Goal: Check status: Check status

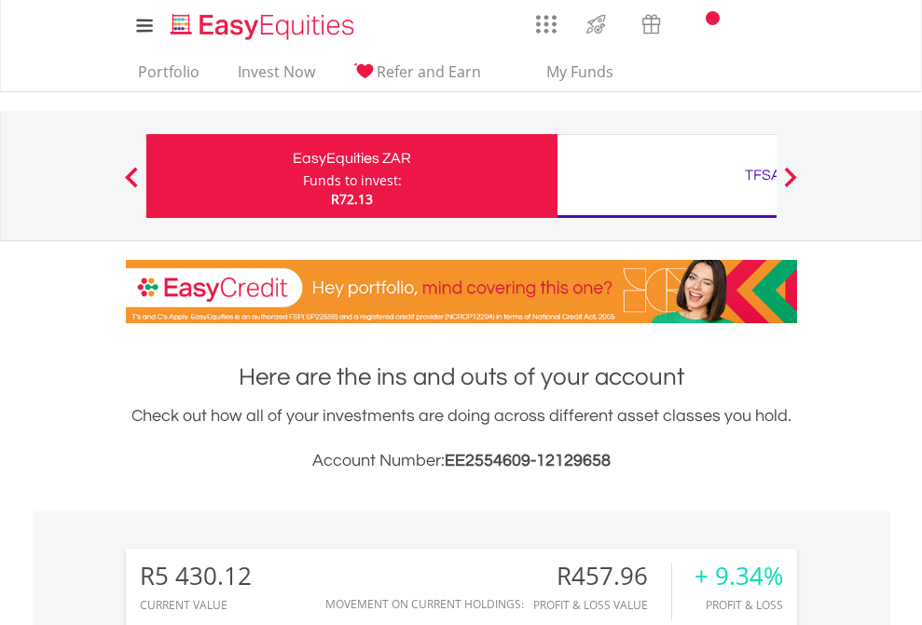
scroll to position [179, 293]
click at [303, 176] on div "Funds to invest:" at bounding box center [352, 180] width 99 height 19
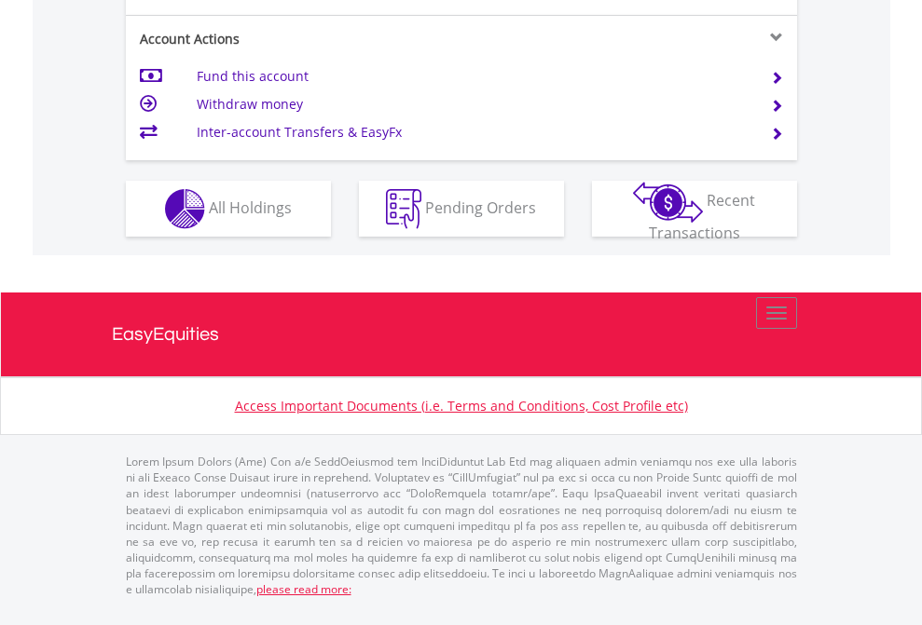
scroll to position [1749, 0]
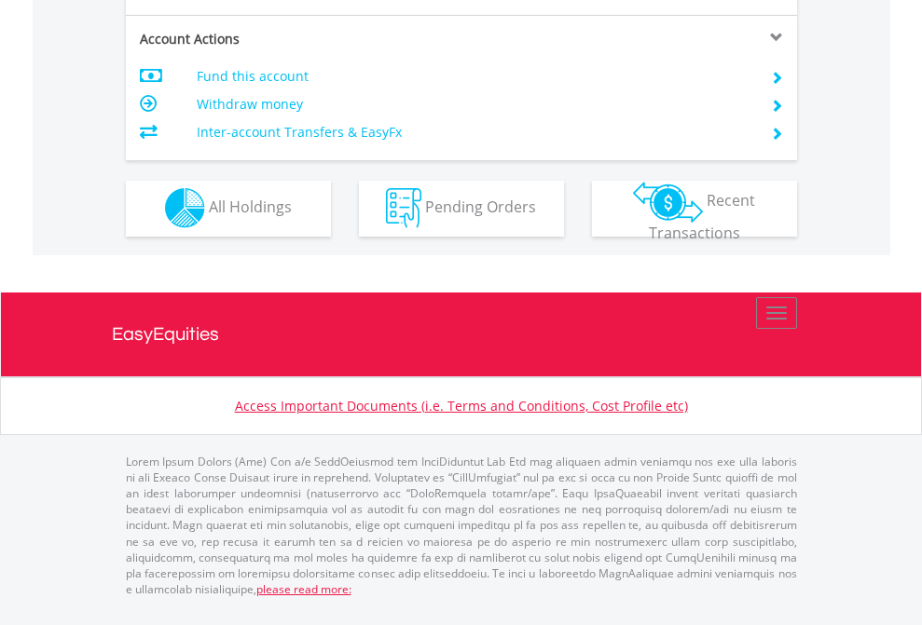
scroll to position [1589, 0]
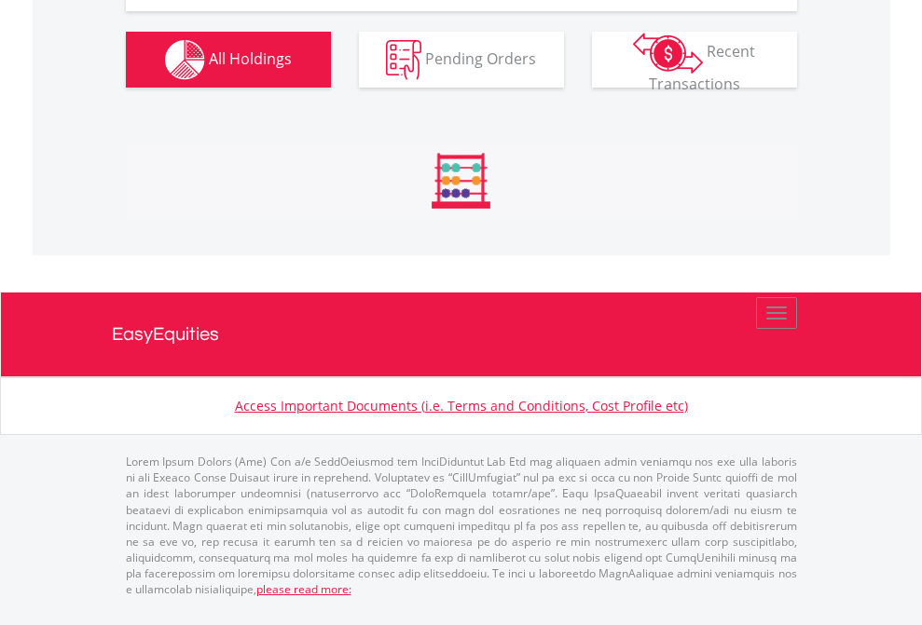
scroll to position [179, 293]
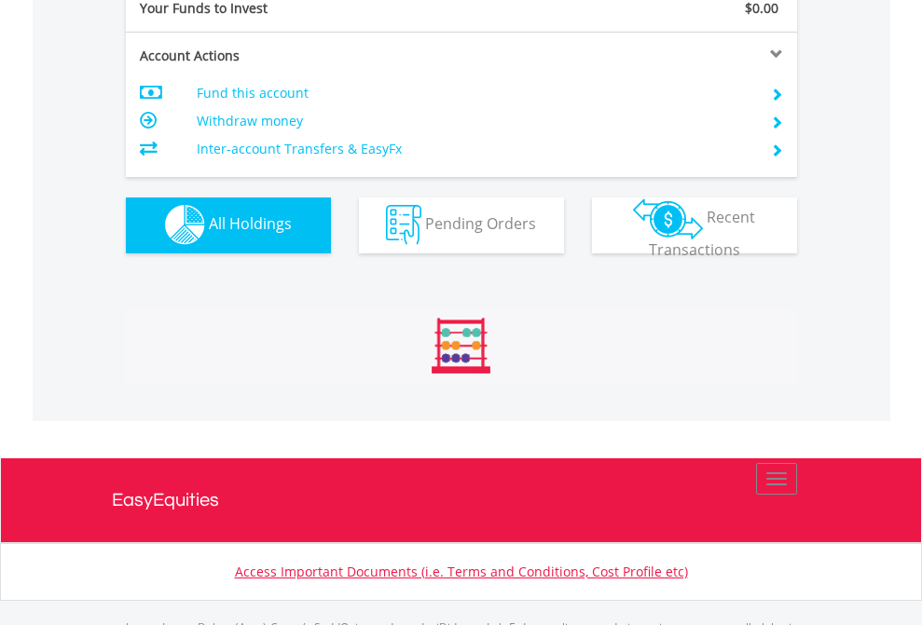
scroll to position [1845, 0]
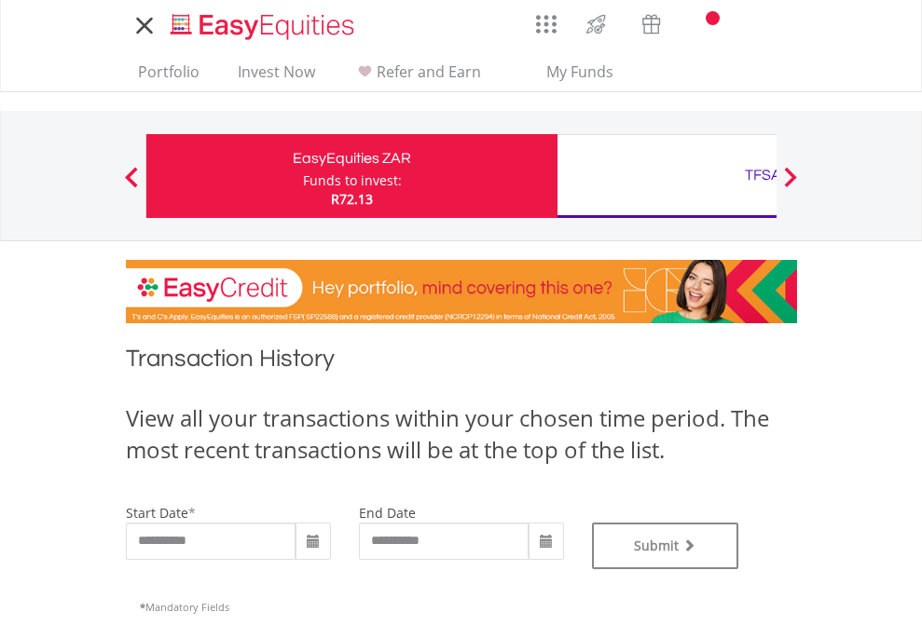
type input "**********"
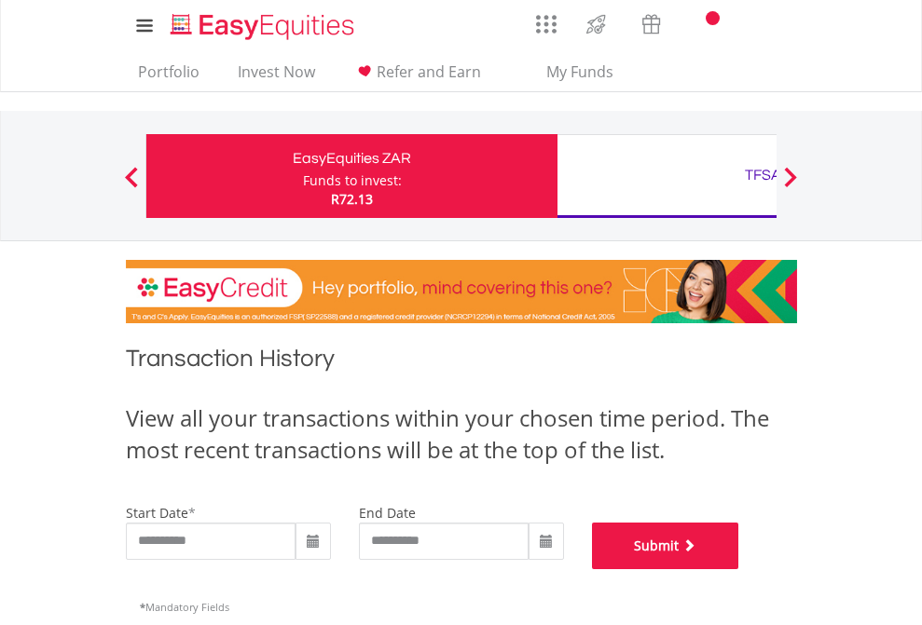
click at [739, 569] on button "Submit" at bounding box center [665, 546] width 147 height 47
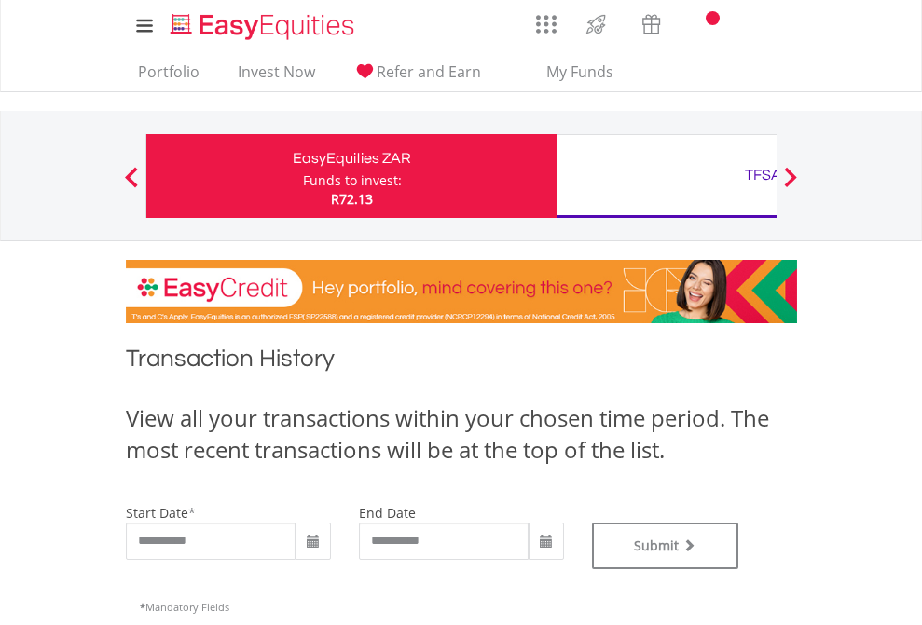
click at [666, 176] on div "TFSA" at bounding box center [762, 175] width 389 height 26
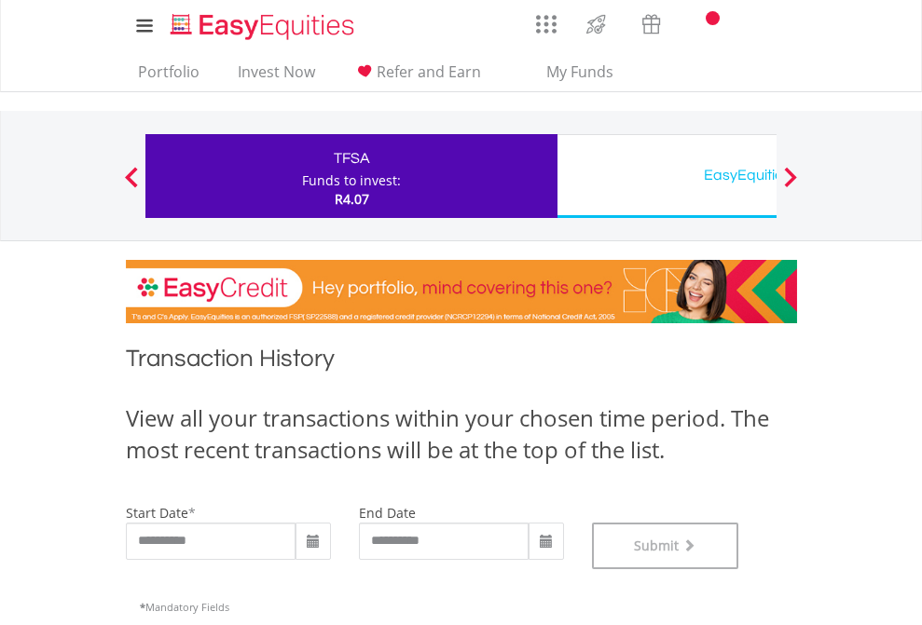
scroll to position [756, 0]
click at [666, 176] on div "EasyEquities USD" at bounding box center [762, 175] width 389 height 26
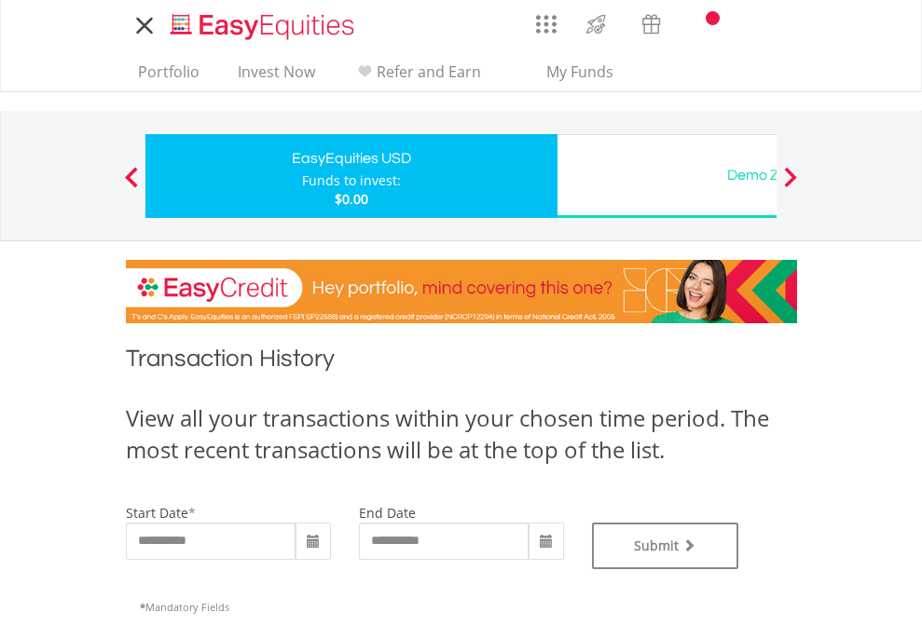
type input "**********"
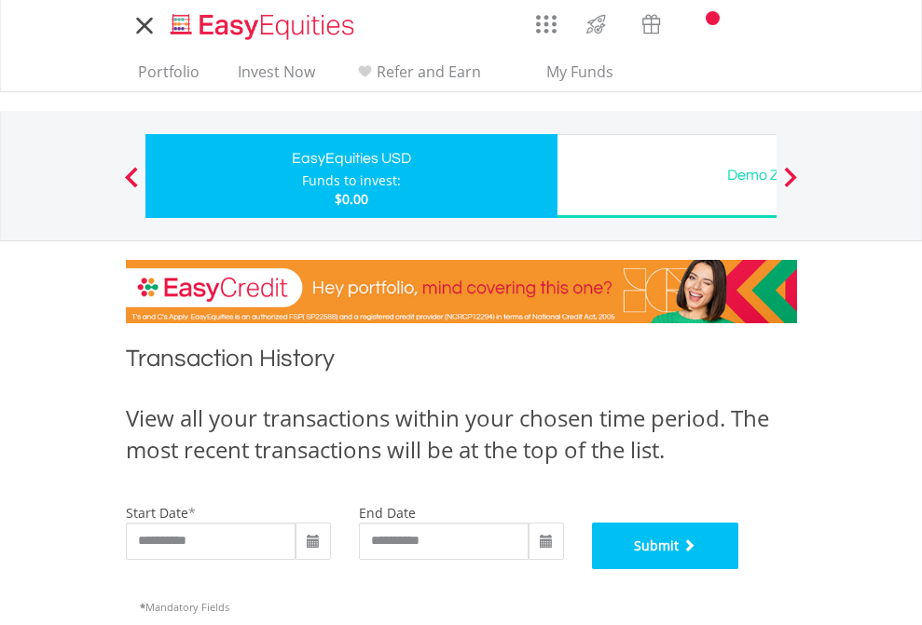
click at [739, 569] on button "Submit" at bounding box center [665, 546] width 147 height 47
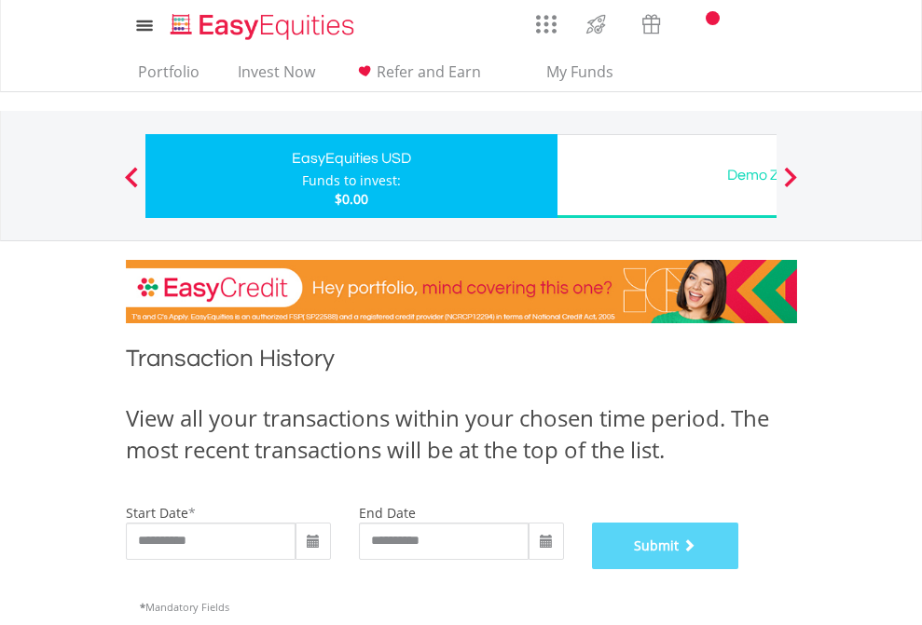
scroll to position [756, 0]
